Goal: Task Accomplishment & Management: Complete application form

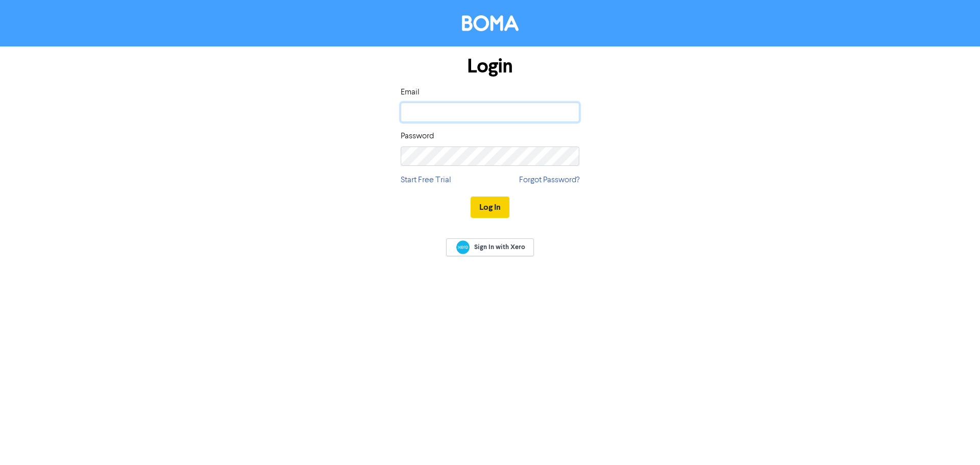
type input "[PERSON_NAME][EMAIL_ADDRESS][DOMAIN_NAME]"
click at [488, 208] on button "Log In" at bounding box center [490, 206] width 39 height 21
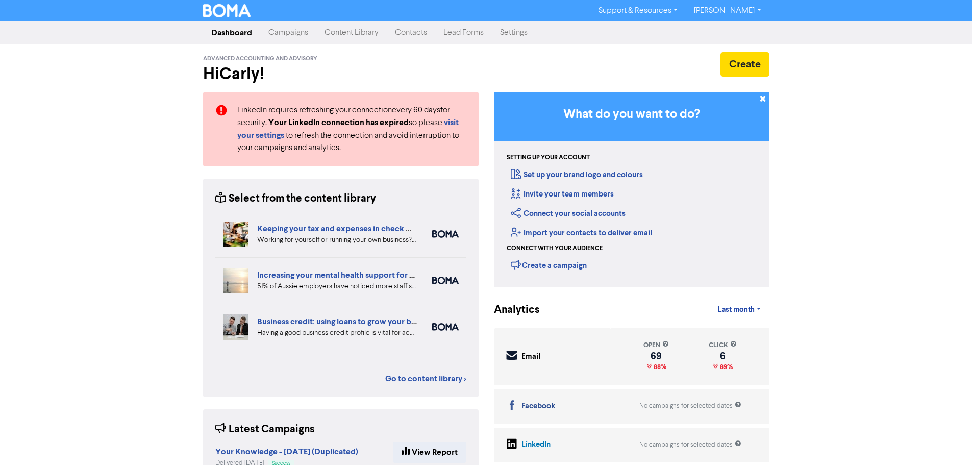
click at [418, 31] on link "Contacts" at bounding box center [411, 32] width 48 height 20
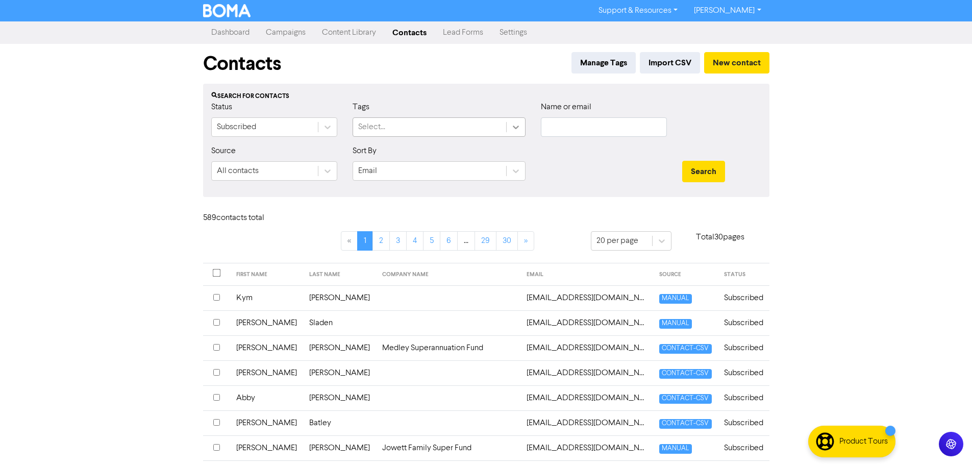
click at [511, 130] on icon at bounding box center [516, 127] width 10 height 10
click at [869, 150] on div "Support & Resources Video Tutorials FAQ & Guides Marketing Education [PERSON_NA…" at bounding box center [486, 232] width 972 height 465
click at [747, 69] on button "New contact" at bounding box center [736, 62] width 65 height 21
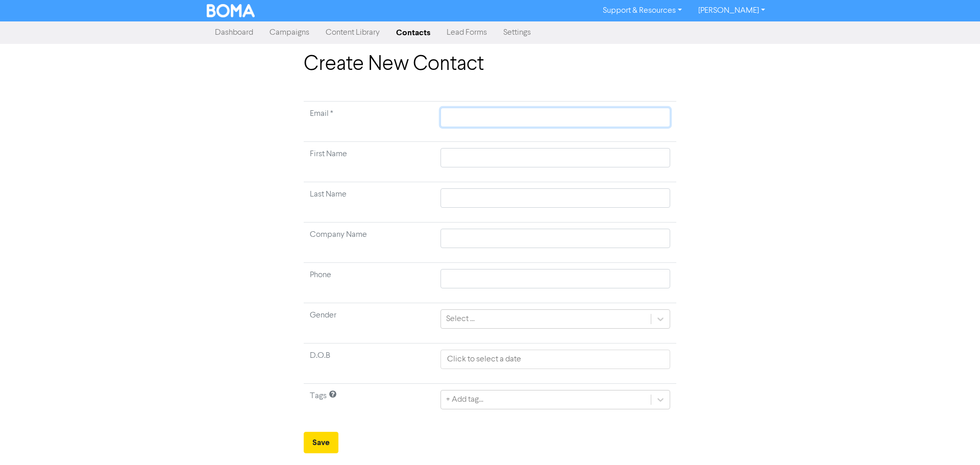
click at [563, 117] on input "text" at bounding box center [555, 117] width 230 height 19
type input "k"
type input "ka"
type input "kat"
type input "[PERSON_NAME]"
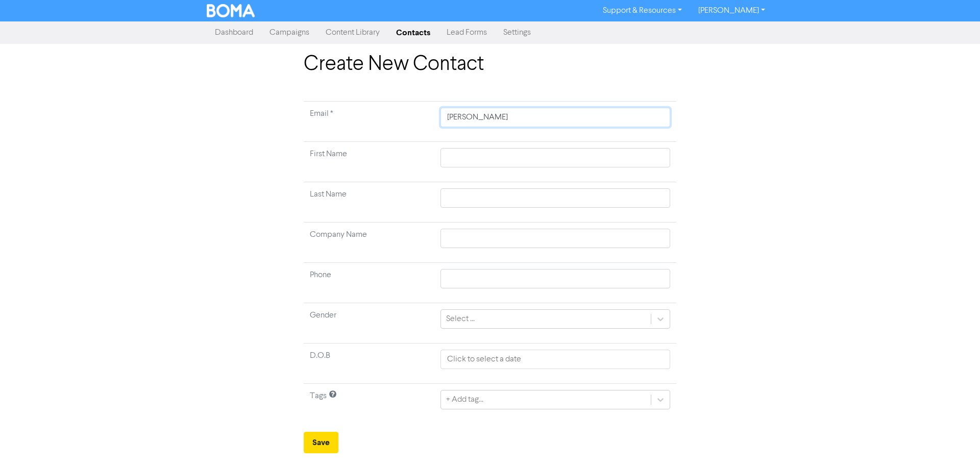
type input "[PERSON_NAME]."
type input "[PERSON_NAME].p"
type input "[PERSON_NAME][DOMAIN_NAME]"
type input "[PERSON_NAME].pap"
type input "[PERSON_NAME].[PERSON_NAME]"
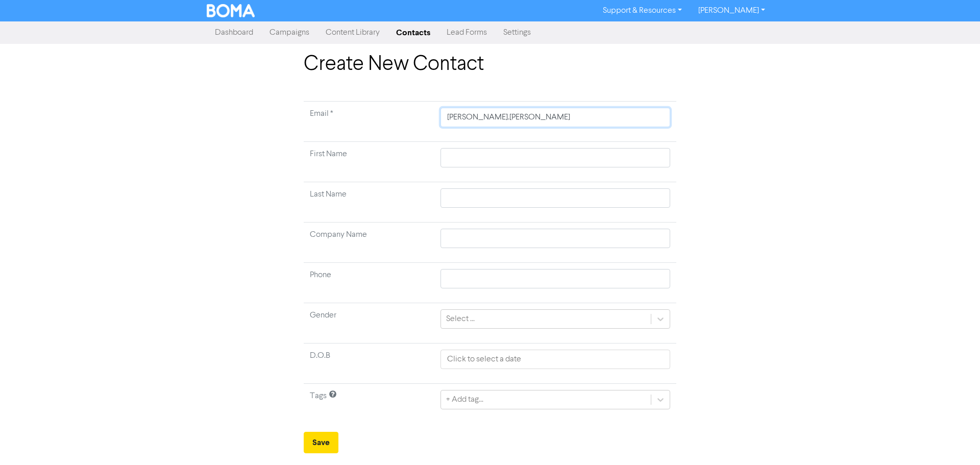
type input "[PERSON_NAME].papen"
type input "[PERSON_NAME].papend"
type input "[PERSON_NAME].papendo"
type input "[PERSON_NAME].papendor"
type input "[PERSON_NAME].[PERSON_NAME]"
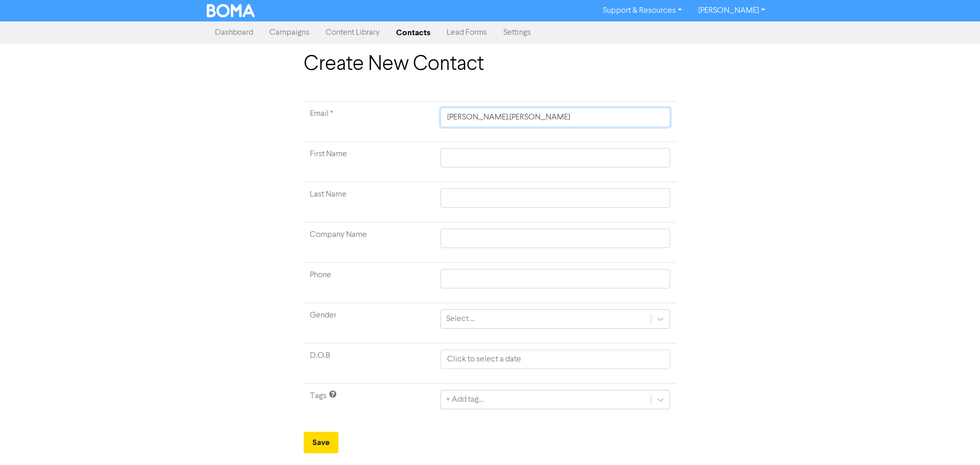
type input "[PERSON_NAME].[PERSON_NAME]@"
type input "[PERSON_NAME].[PERSON_NAME]@g"
type input "[PERSON_NAME].[PERSON_NAME]@gm"
type input "[PERSON_NAME].[PERSON_NAME]@gma"
type input "[PERSON_NAME].[PERSON_NAME]@gmai"
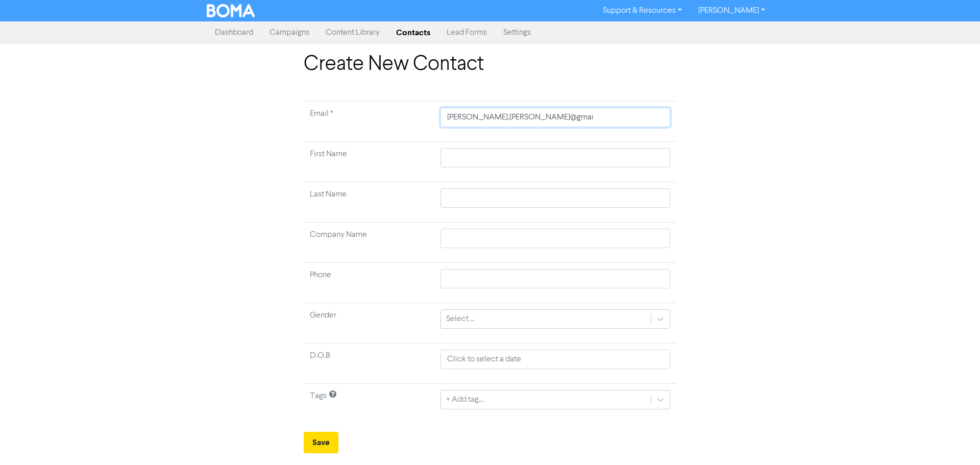
type input "[PERSON_NAME][EMAIL_ADDRESS][PERSON_NAME]"
type input "[PERSON_NAME][EMAIL_ADDRESS][PERSON_NAME]."
type input "[PERSON_NAME].[PERSON_NAME]@gmail.c"
type input "[PERSON_NAME][EMAIL_ADDRESS][PERSON_NAME][DOMAIN_NAME]"
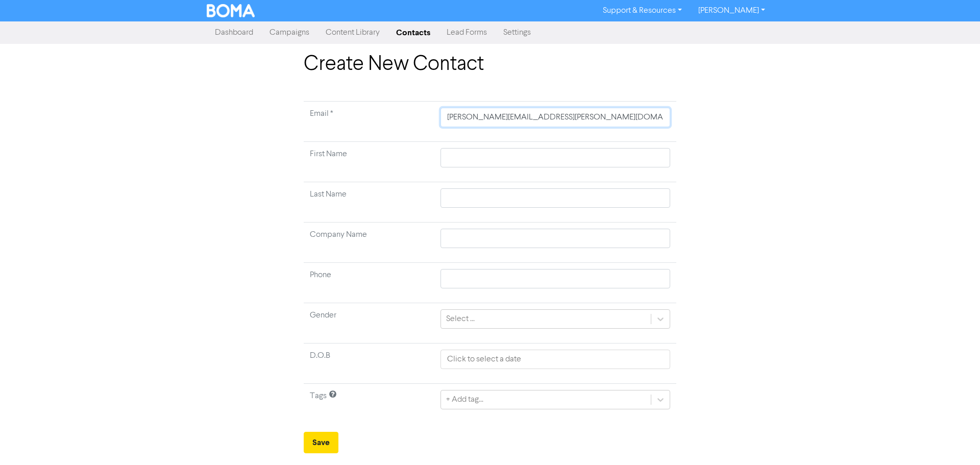
type input "[PERSON_NAME][EMAIL_ADDRESS][PERSON_NAME][DOMAIN_NAME]"
click at [523, 165] on input "text" at bounding box center [555, 157] width 230 height 19
type input "K"
type input "Ka"
type input "Kat"
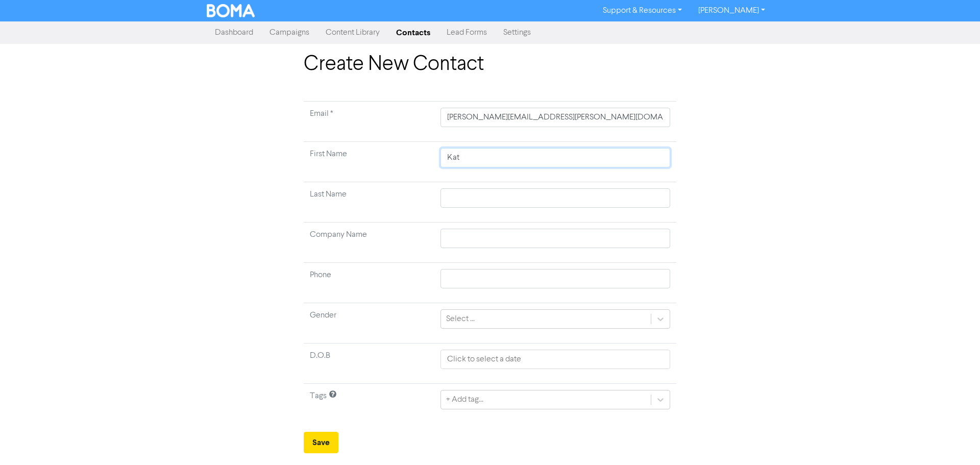
type input "Kath"
type input "[PERSON_NAME]"
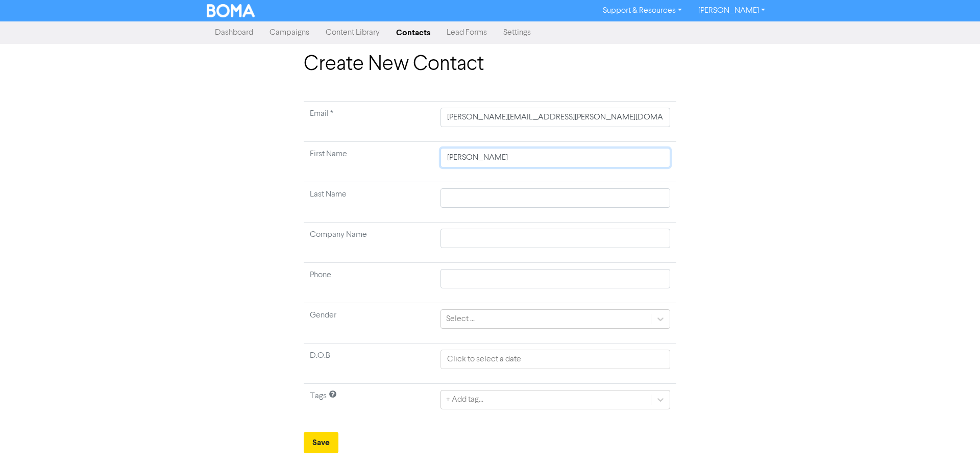
type input "[PERSON_NAME]"
click at [474, 201] on input "text" at bounding box center [555, 197] width 230 height 19
type input "P"
type input "Pa"
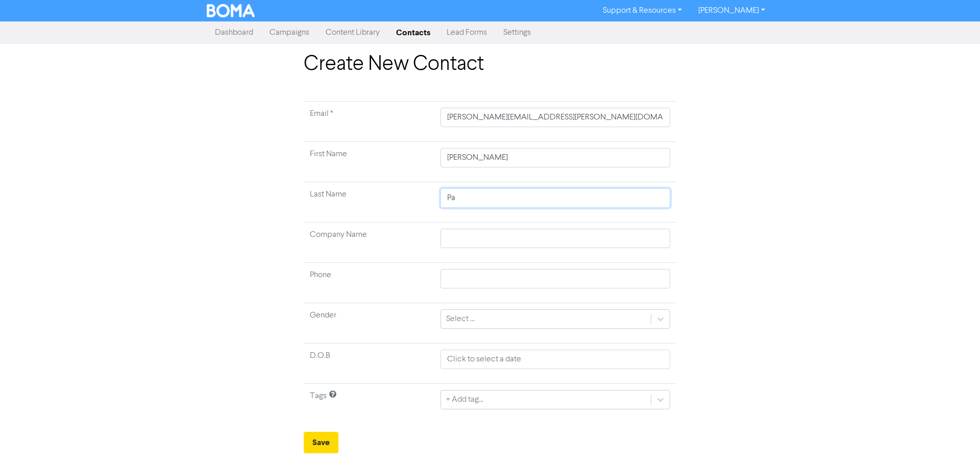
type input "Pap"
type input "[PERSON_NAME]"
type input "Papen"
type input "Papend"
type input "Papendo"
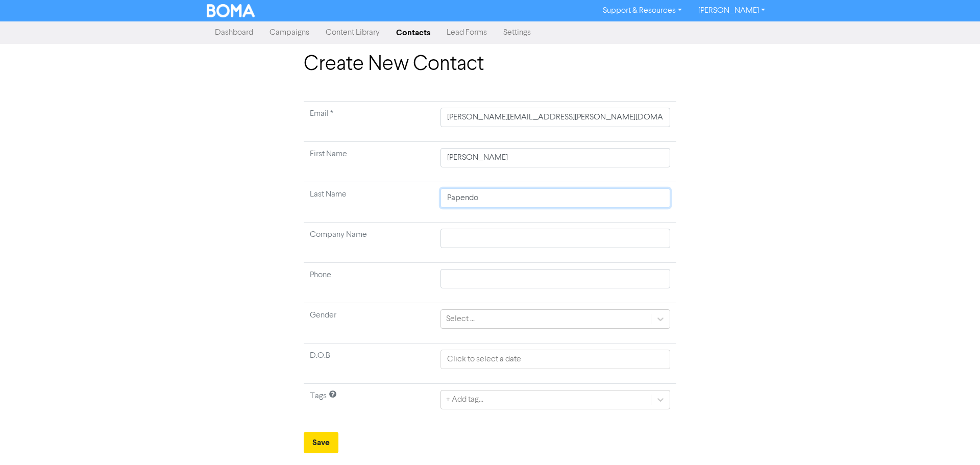
type input "Papendor"
type input "[PERSON_NAME]"
click at [661, 317] on icon at bounding box center [660, 319] width 10 height 10
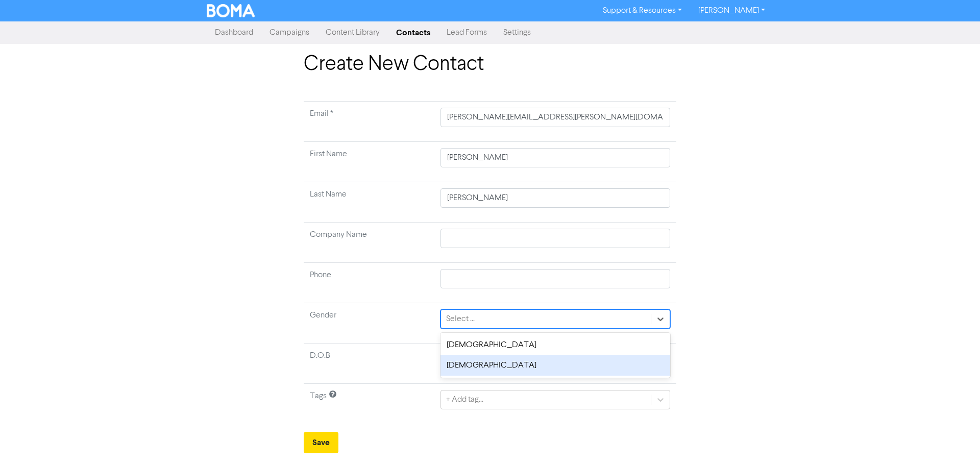
click at [535, 372] on div "[DEMOGRAPHIC_DATA]" at bounding box center [555, 365] width 230 height 20
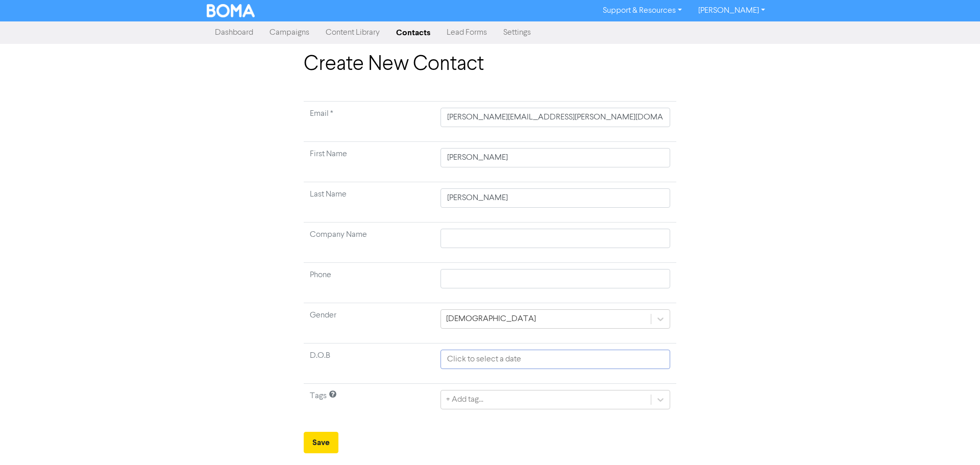
click at [480, 364] on input "text" at bounding box center [555, 359] width 230 height 19
select select "7"
select select "2025"
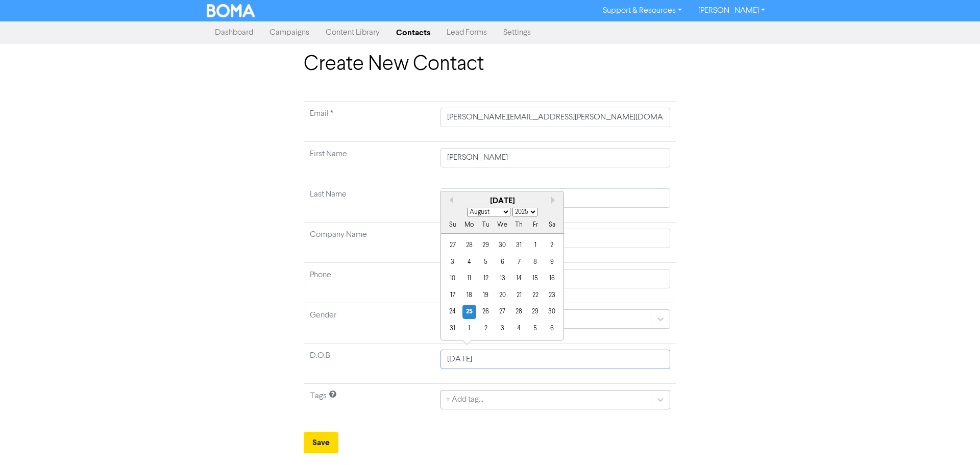
type input "[DATE]"
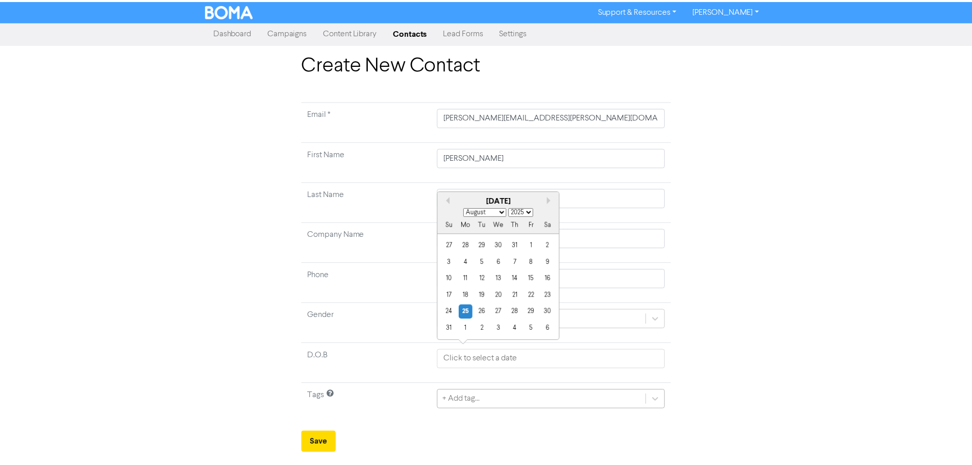
scroll to position [55, 0]
click at [486, 404] on div "+ Add tag..." at bounding box center [555, 399] width 230 height 19
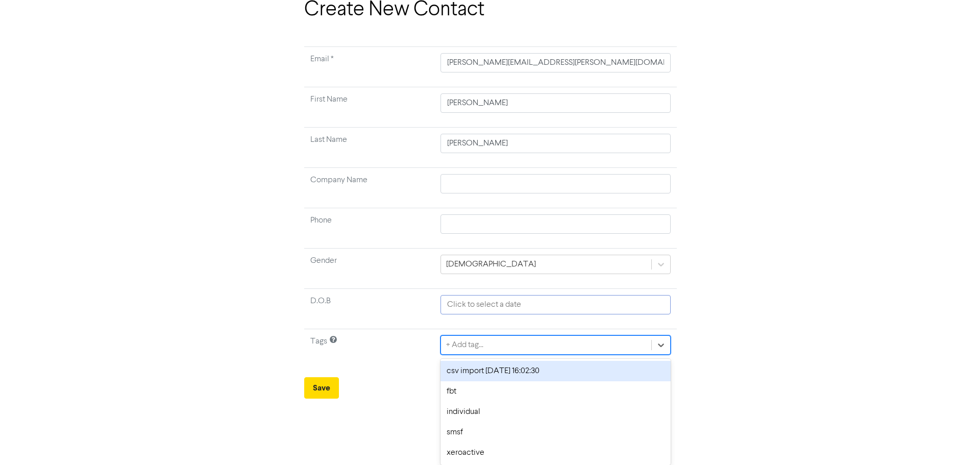
scroll to position [0, 0]
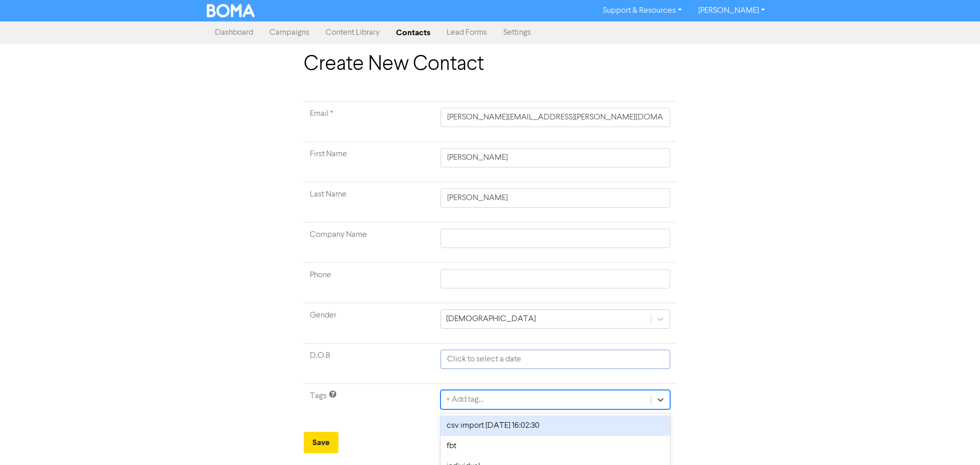
click at [495, 350] on div at bounding box center [555, 359] width 230 height 19
select select "7"
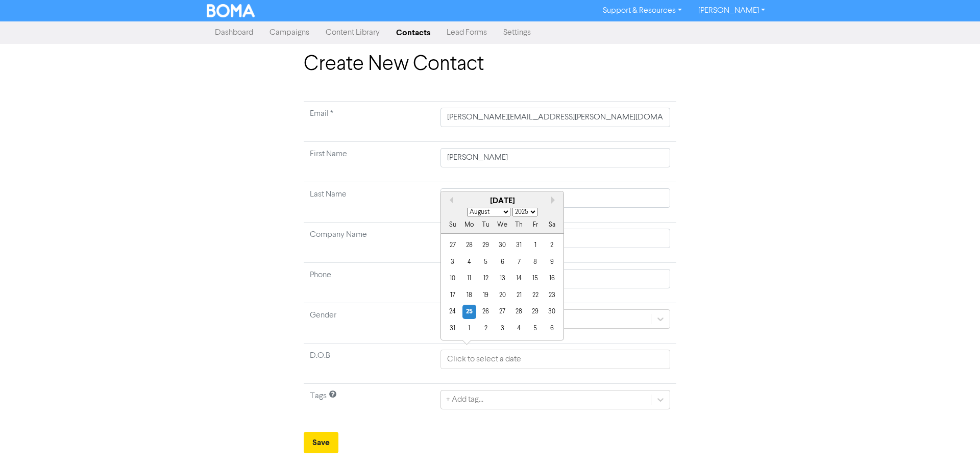
click at [527, 213] on select "1900 1901 1902 1903 1904 1905 1906 1907 1908 1909 1910 1911 1912 1913 1914 1915…" at bounding box center [524, 212] width 25 height 9
select select "1963"
click at [512, 208] on select "1900 1901 1902 1903 1904 1905 1906 1907 1908 1909 1910 1911 1912 1913 1914 1915…" at bounding box center [524, 212] width 25 height 9
click at [503, 211] on select "January February March April May June July August September October November De…" at bounding box center [488, 212] width 43 height 9
select select "11"
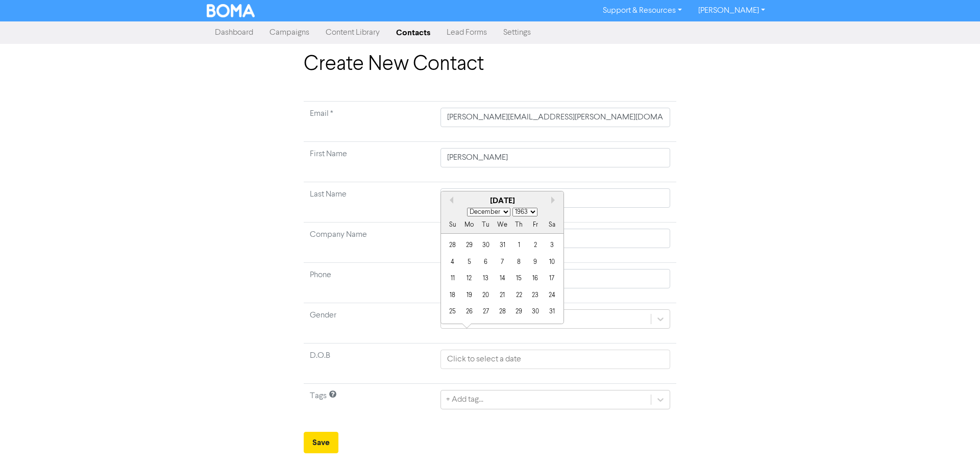
click at [467, 208] on select "January February March April May June July August September October November De…" at bounding box center [488, 212] width 43 height 9
click at [479, 244] on div "3" at bounding box center [486, 245] width 14 height 14
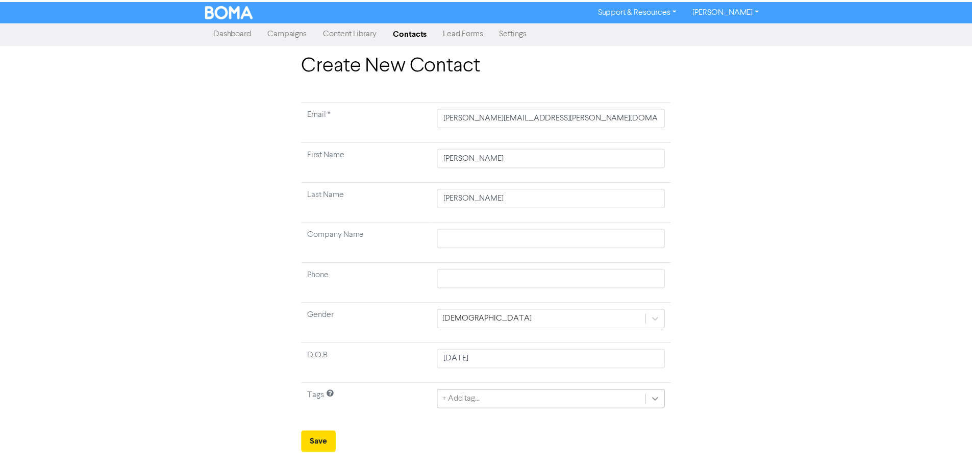
scroll to position [55, 0]
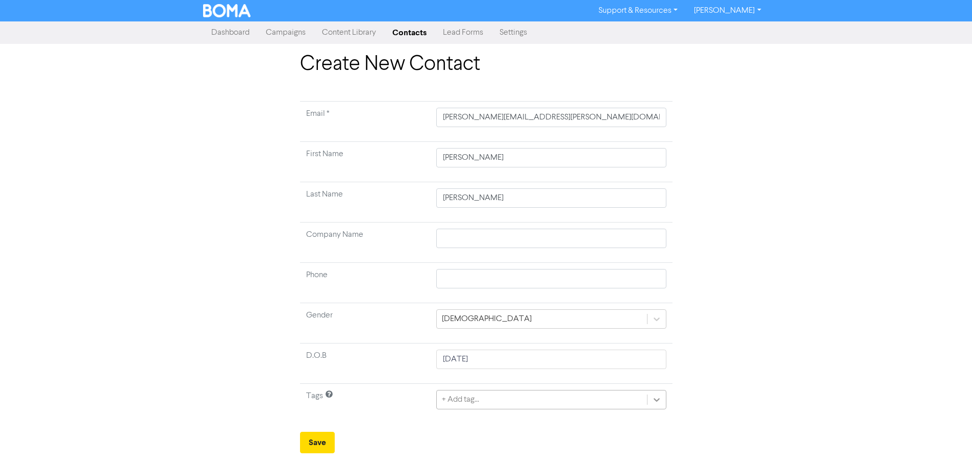
click at [658, 400] on div "+ Add tag..." at bounding box center [551, 399] width 230 height 19
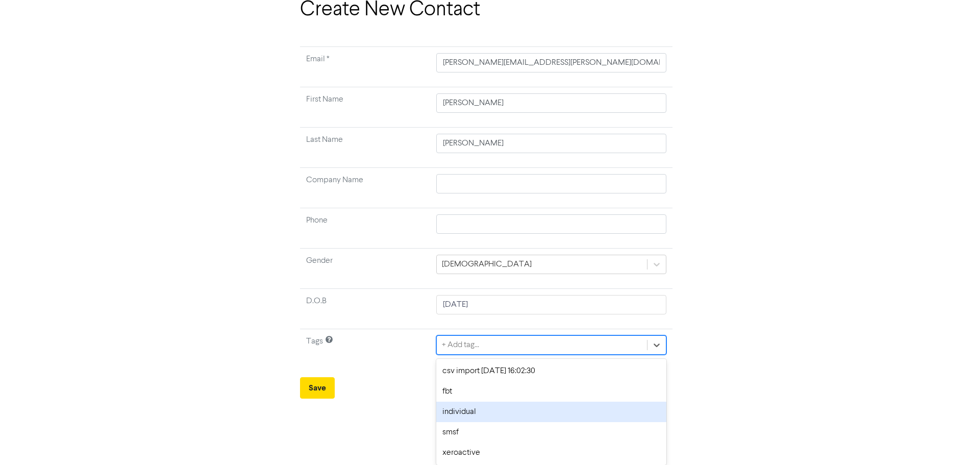
click at [576, 417] on div "individual" at bounding box center [551, 412] width 230 height 20
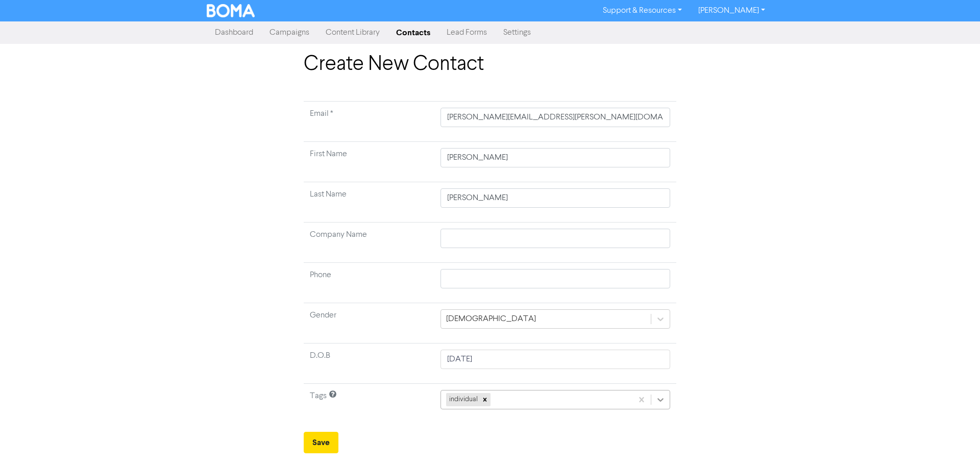
click at [657, 403] on div "individual" at bounding box center [555, 399] width 230 height 19
click at [744, 400] on div "Create New Contact Email * [PERSON_NAME][EMAIL_ADDRESS][PERSON_NAME][DOMAIN_NAM…" at bounding box center [490, 252] width 582 height 401
click at [329, 444] on button "Save" at bounding box center [321, 442] width 35 height 21
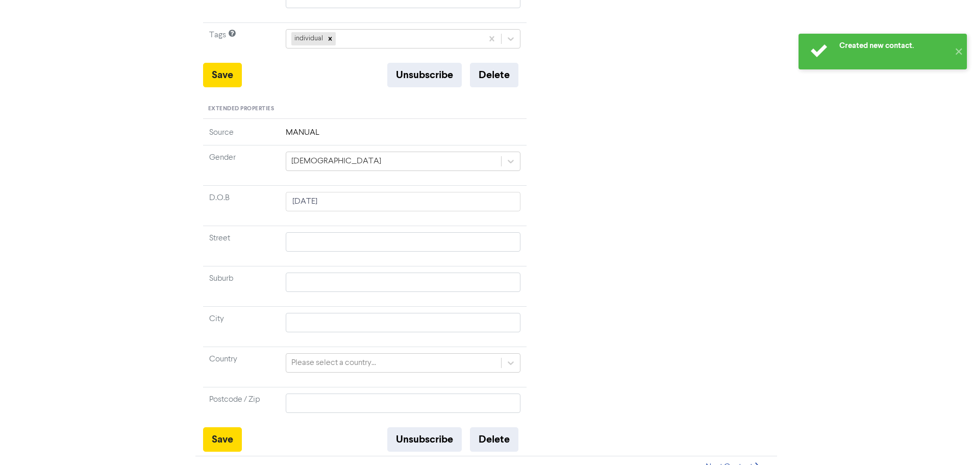
scroll to position [318, 0]
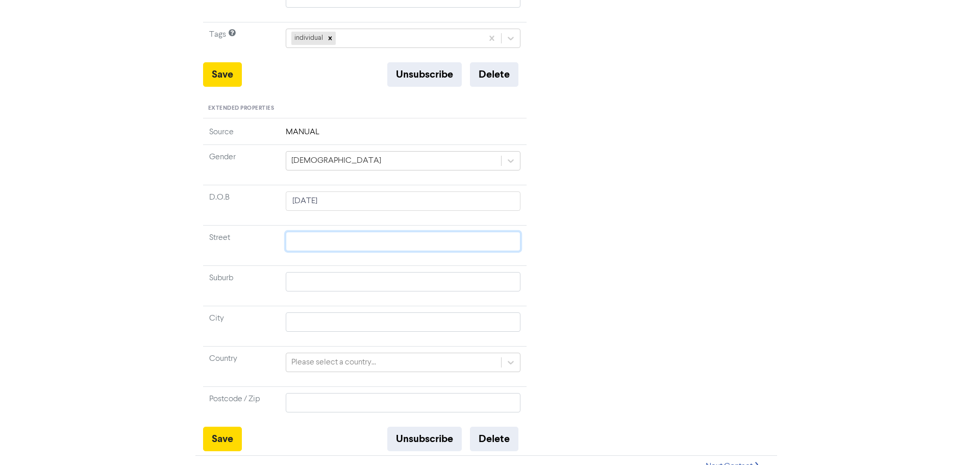
click at [305, 232] on input "text" at bounding box center [403, 241] width 235 height 19
type input "6"
type input "6/"
click at [324, 272] on input "text" at bounding box center [403, 281] width 235 height 19
click at [336, 315] on input "text" at bounding box center [403, 321] width 235 height 19
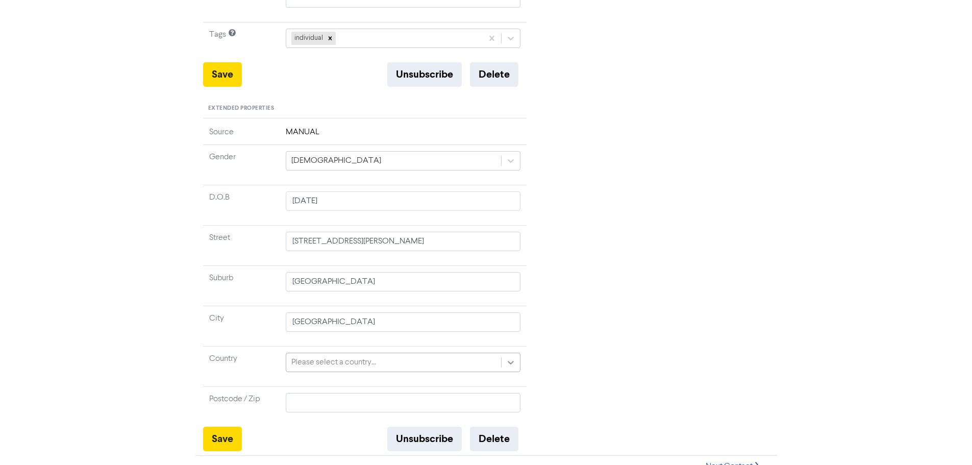
click at [510, 353] on div "Please select a country..." at bounding box center [403, 362] width 235 height 19
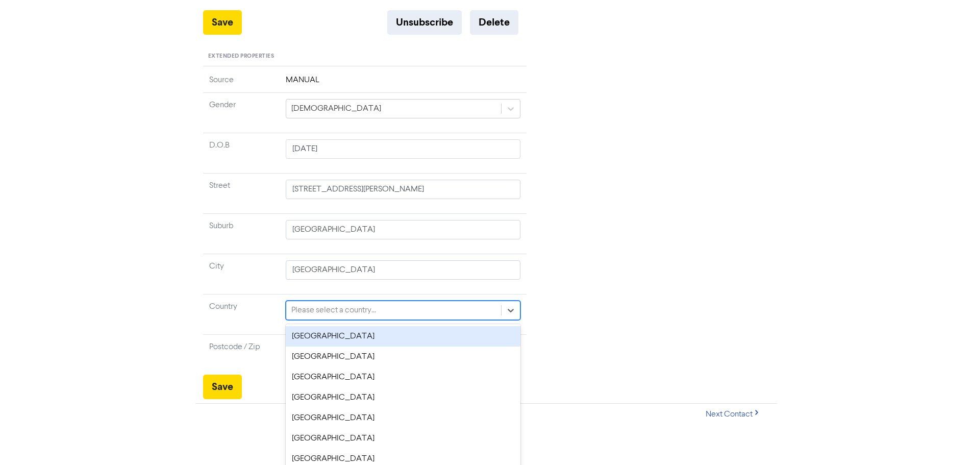
click at [415, 326] on div "[GEOGRAPHIC_DATA]" at bounding box center [403, 336] width 235 height 20
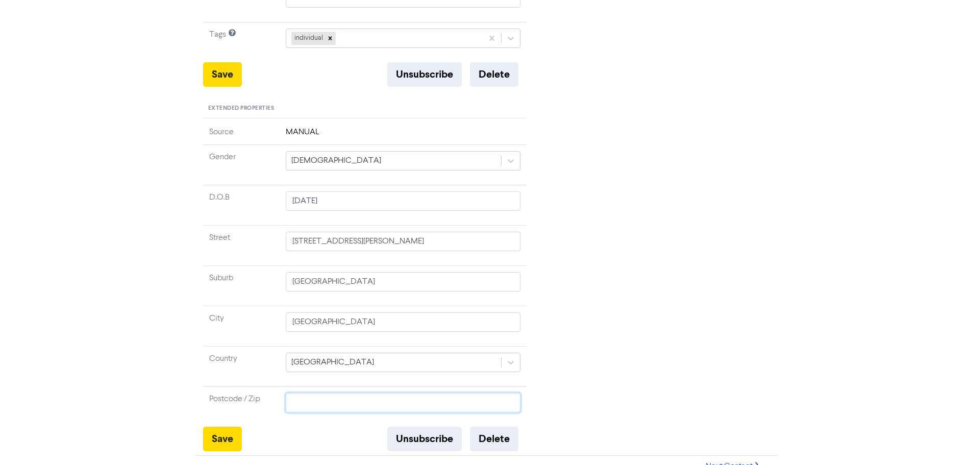
click at [325, 393] on input "text" at bounding box center [403, 402] width 235 height 19
click at [222, 429] on button "Save" at bounding box center [222, 439] width 39 height 24
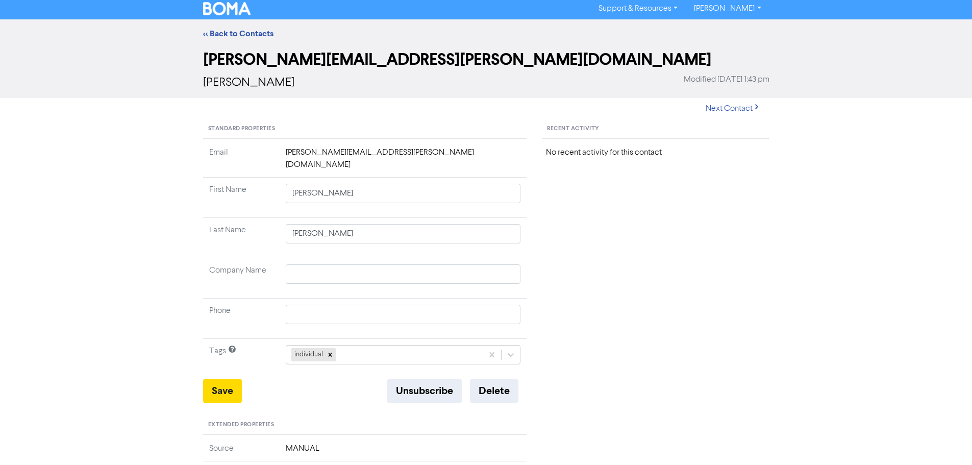
scroll to position [0, 0]
